Goal: Check status: Check status

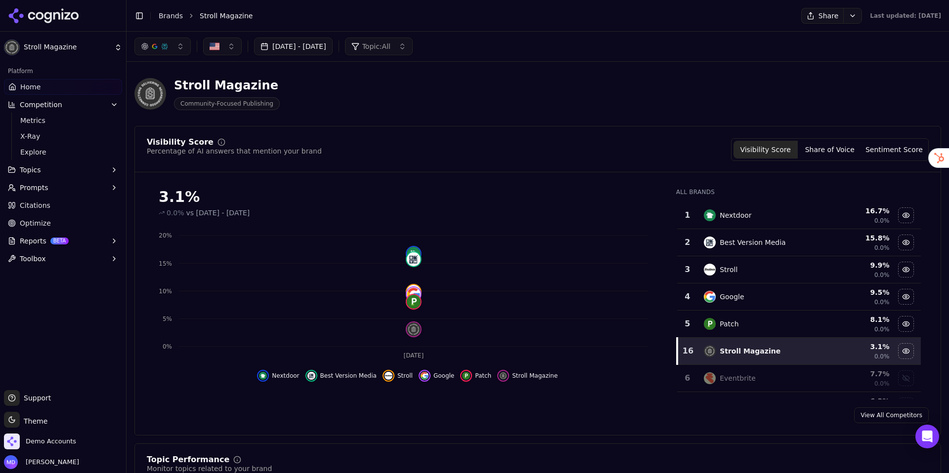
click at [167, 16] on link "Brands" at bounding box center [171, 16] width 24 height 8
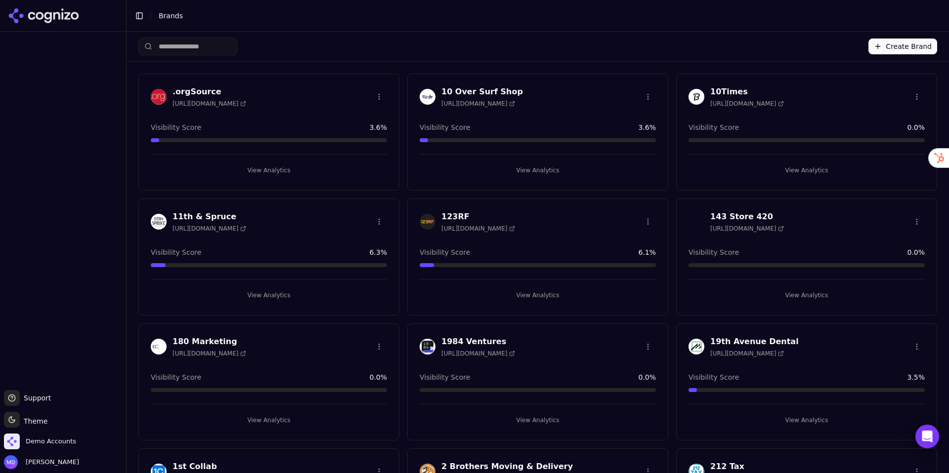
click at [226, 52] on input "search" at bounding box center [187, 47] width 99 height 18
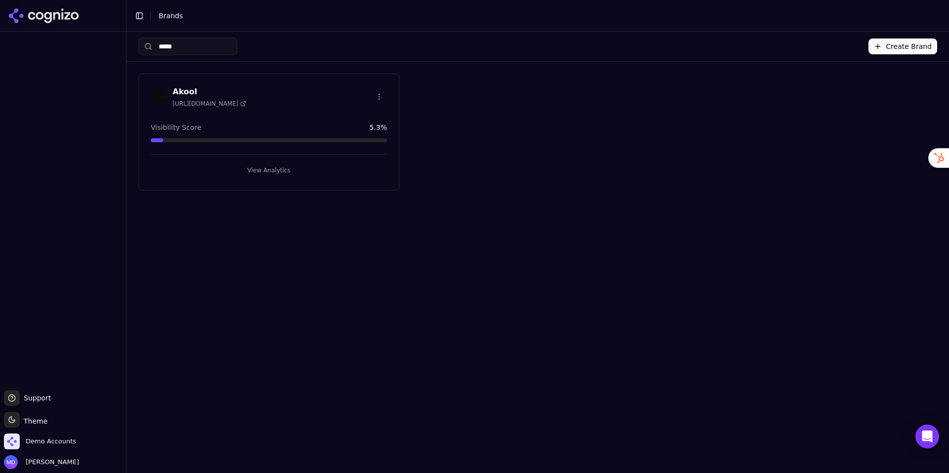
type input "*****"
click at [292, 173] on button "View Analytics" at bounding box center [269, 171] width 236 height 16
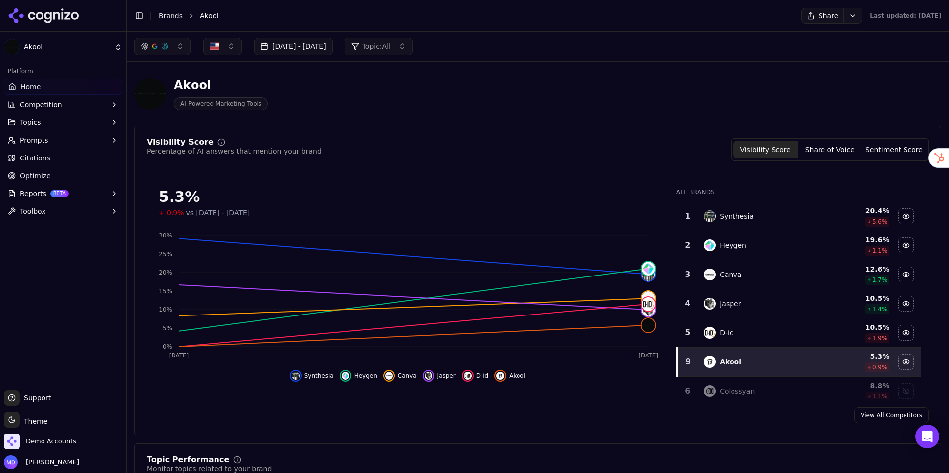
click at [333, 42] on button "[DATE] - [DATE]" at bounding box center [293, 47] width 79 height 18
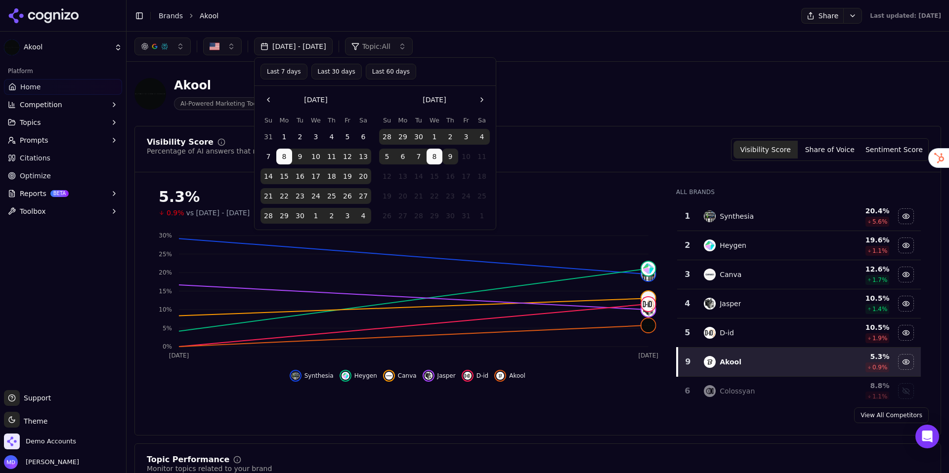
click at [550, 78] on div "Akool AI-Powered Marketing Tools" at bounding box center [355, 94] width 443 height 33
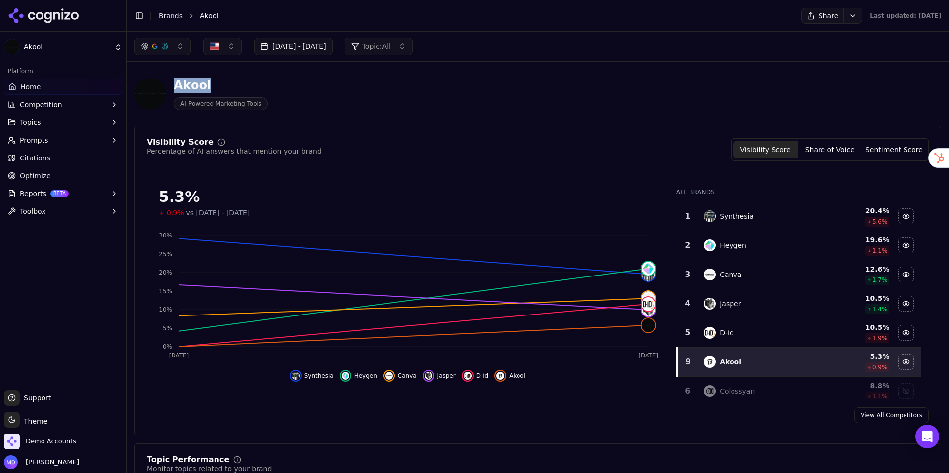
click at [161, 14] on link "Brands" at bounding box center [171, 16] width 24 height 8
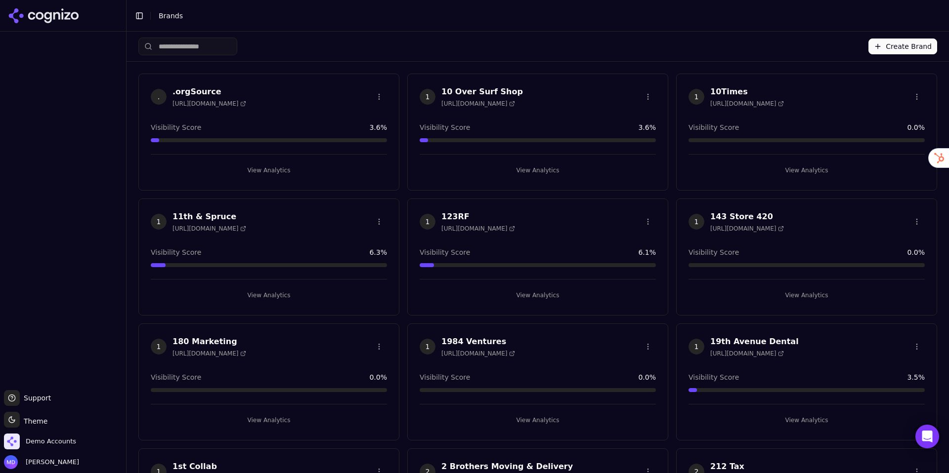
click at [190, 49] on html "Support Support Toggle theme Theme Demo Accounts [PERSON_NAME] Toggle Sidebar B…" at bounding box center [474, 236] width 949 height 473
click at [191, 44] on input "search" at bounding box center [187, 47] width 99 height 18
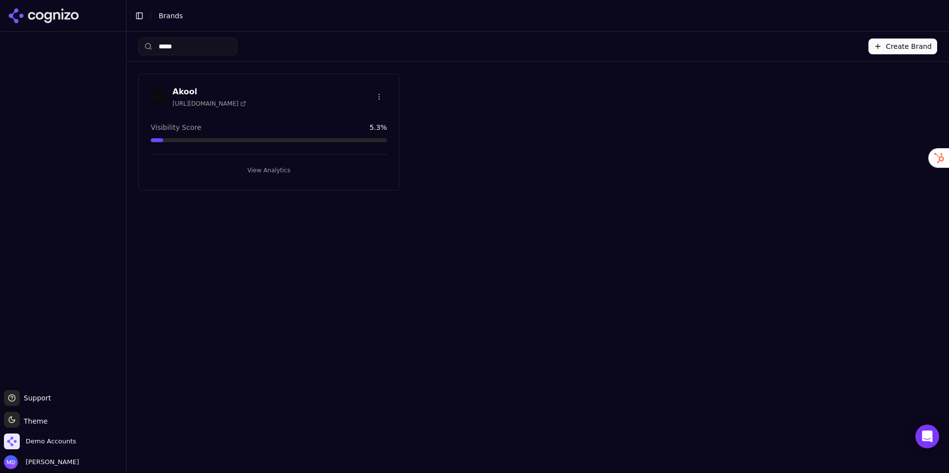
type input "*****"
click at [276, 172] on button "View Analytics" at bounding box center [269, 171] width 236 height 16
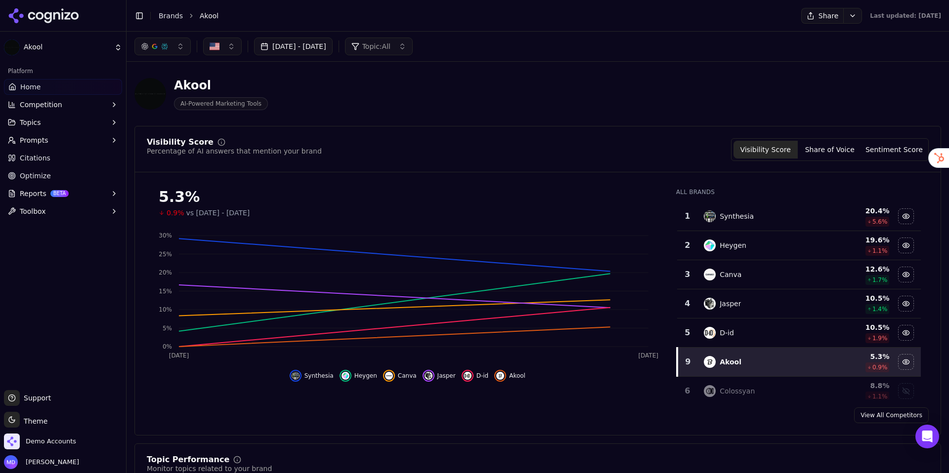
drag, startPoint x: 354, startPoint y: 56, endPoint x: 351, endPoint y: 51, distance: 5.6
click at [354, 56] on div "[DATE] - [DATE] Topic: All" at bounding box center [537, 47] width 822 height 30
click at [333, 50] on button "[DATE] - [DATE]" at bounding box center [293, 47] width 79 height 18
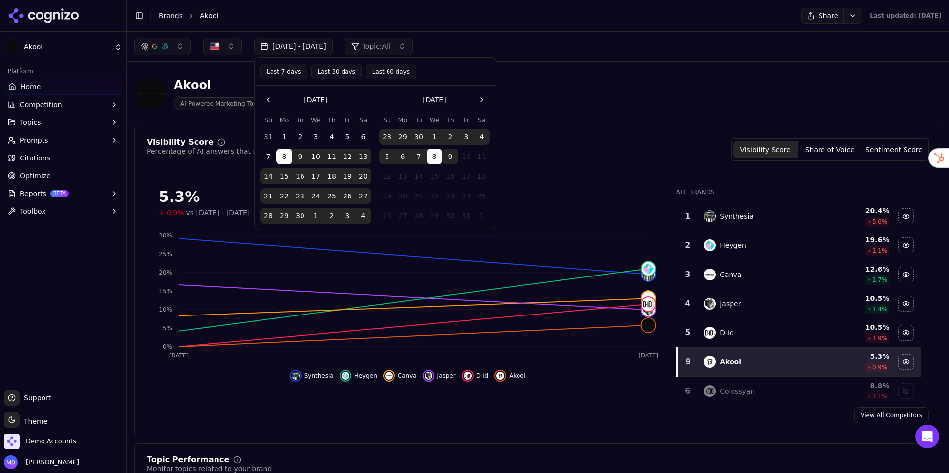
click at [374, 69] on button "Last 60 days" at bounding box center [391, 72] width 50 height 16
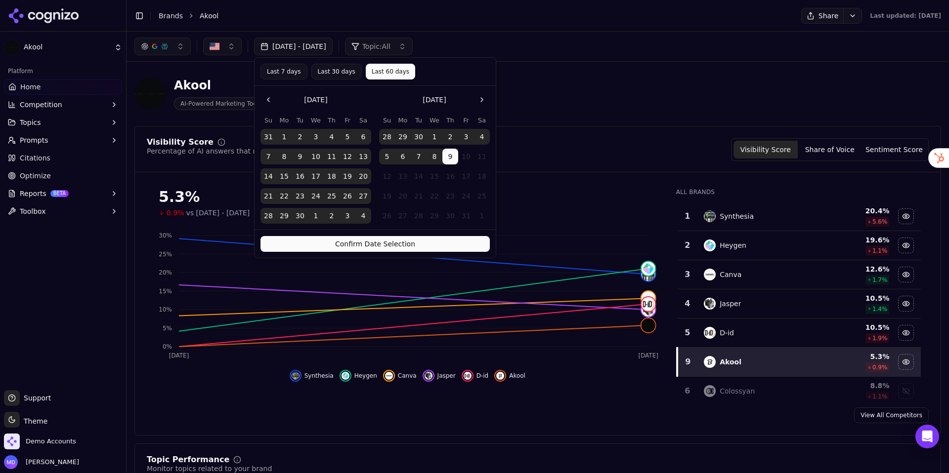
click at [441, 248] on button "Confirm Date Selection" at bounding box center [374, 244] width 229 height 16
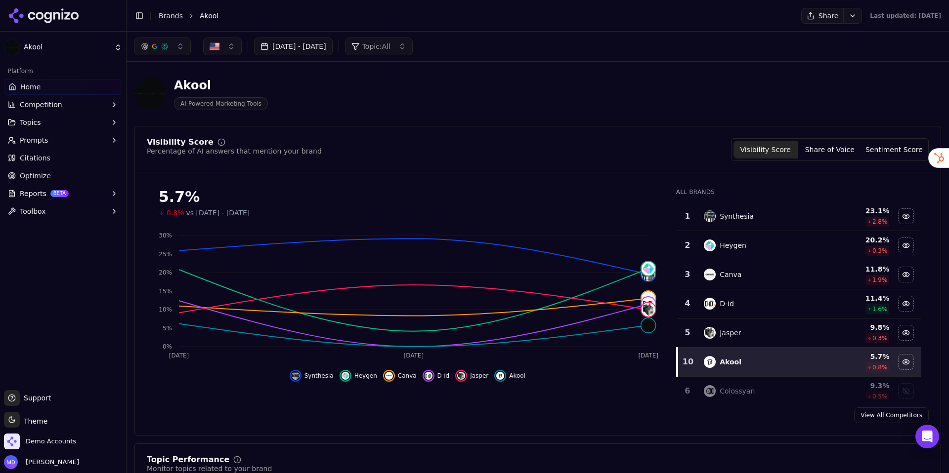
click at [333, 50] on button "[DATE] - [DATE]" at bounding box center [293, 47] width 79 height 18
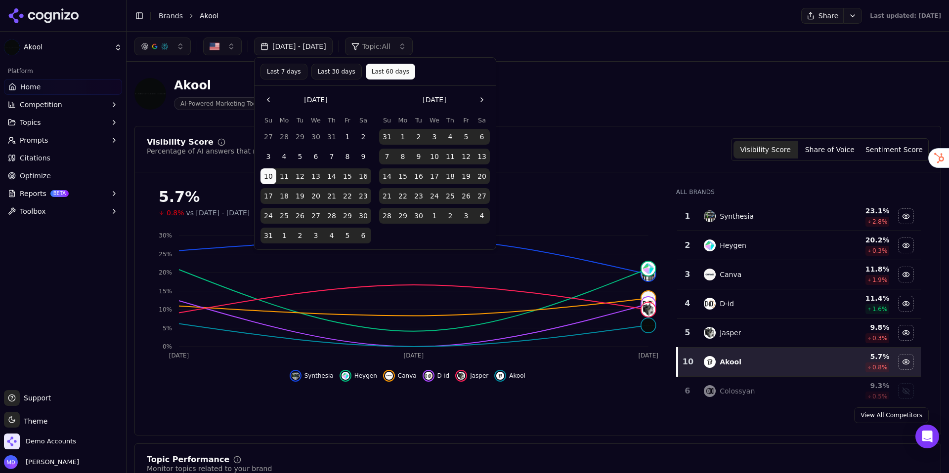
click at [340, 76] on button "Last 30 days" at bounding box center [336, 72] width 50 height 16
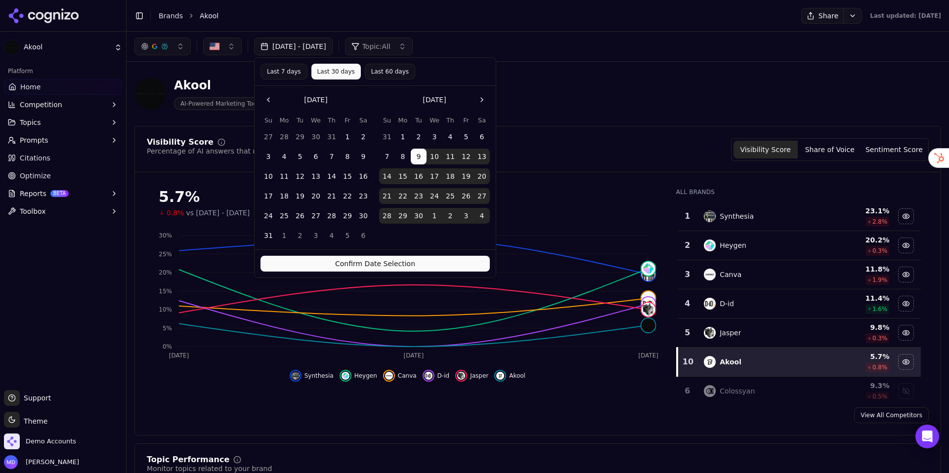
click at [438, 261] on button "Confirm Date Selection" at bounding box center [374, 264] width 229 height 16
